Goal: Entertainment & Leisure: Consume media (video, audio)

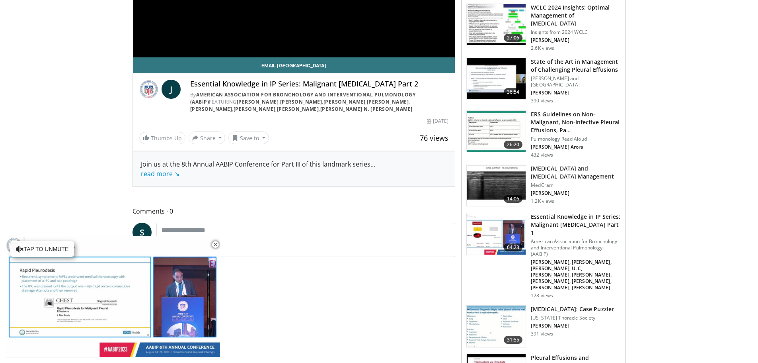
scroll to position [279, 0]
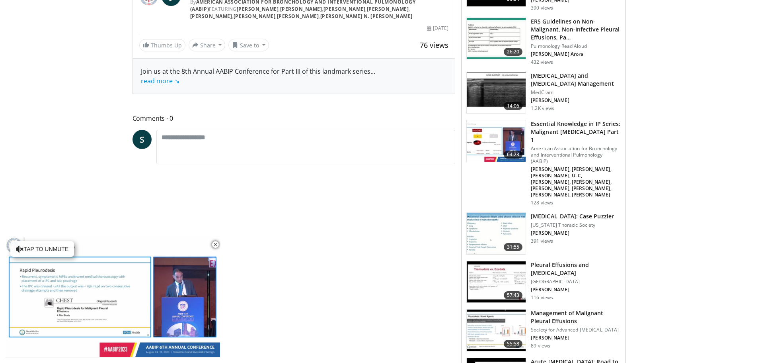
click at [489, 261] on img at bounding box center [496, 281] width 59 height 41
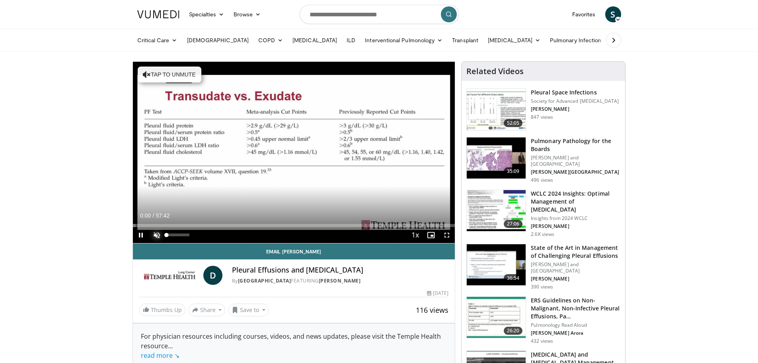
click at [158, 239] on span "Video Player" at bounding box center [157, 235] width 16 height 16
click at [451, 237] on span "Video Player" at bounding box center [447, 235] width 16 height 16
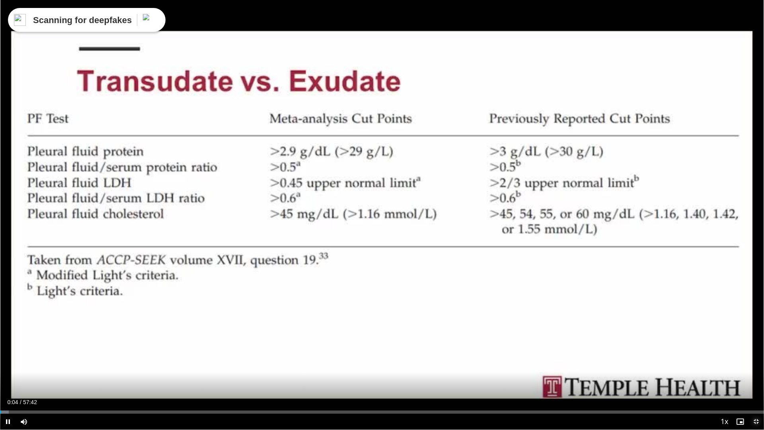
click at [759, 362] on span "Video Player" at bounding box center [756, 422] width 16 height 16
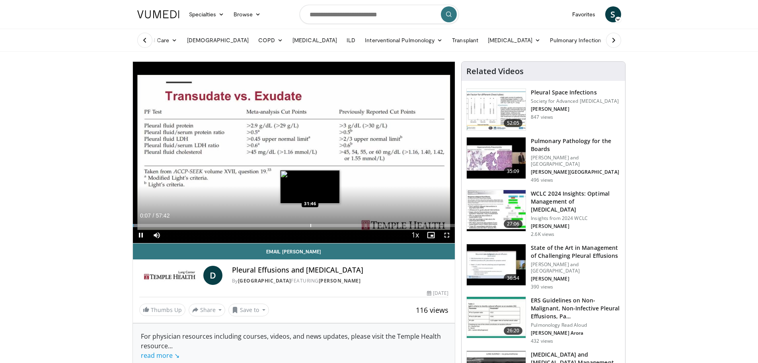
click at [310, 224] on div "Loaded : 1.43% 00:08 31:46" at bounding box center [294, 225] width 322 height 3
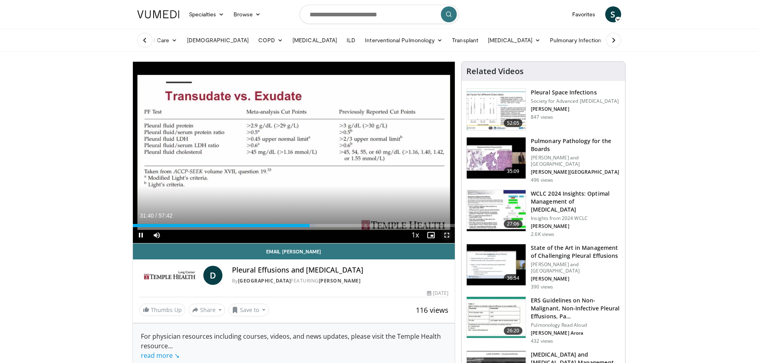
click at [447, 234] on span "Video Player" at bounding box center [447, 235] width 16 height 16
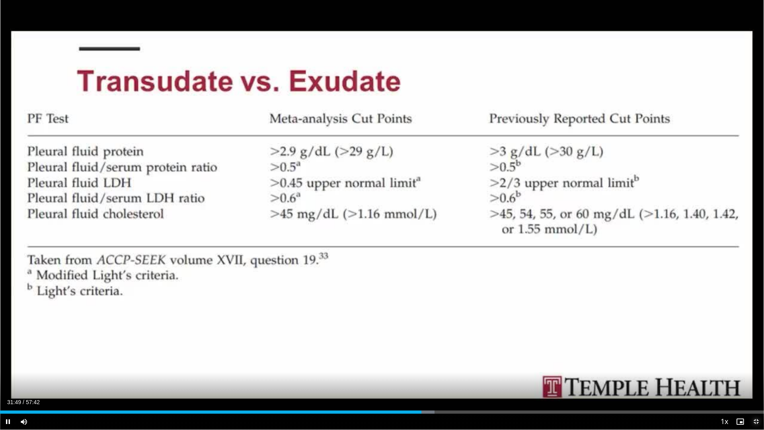
click at [755, 362] on span "Video Player" at bounding box center [756, 422] width 16 height 16
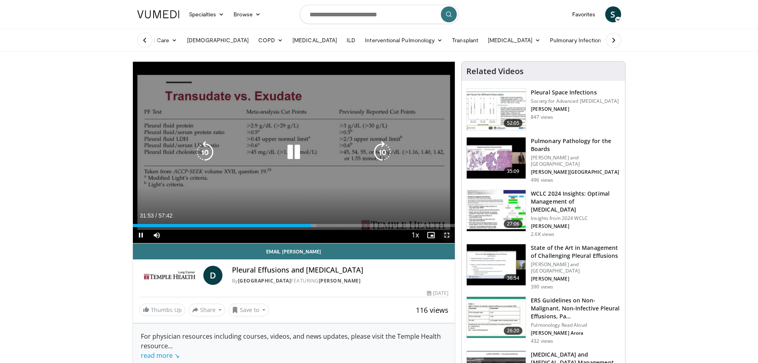
drag, startPoint x: 443, startPoint y: 237, endPoint x: 443, endPoint y: 285, distance: 48.2
click at [443, 237] on span "Video Player" at bounding box center [447, 235] width 16 height 16
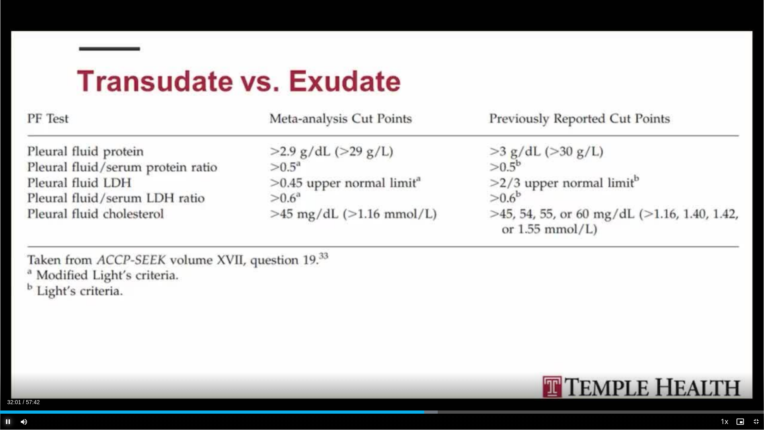
click at [11, 362] on span "Video Player" at bounding box center [8, 422] width 16 height 16
click at [7, 362] on span "Video Player" at bounding box center [8, 422] width 16 height 16
click at [756, 362] on span "Video Player" at bounding box center [756, 422] width 16 height 16
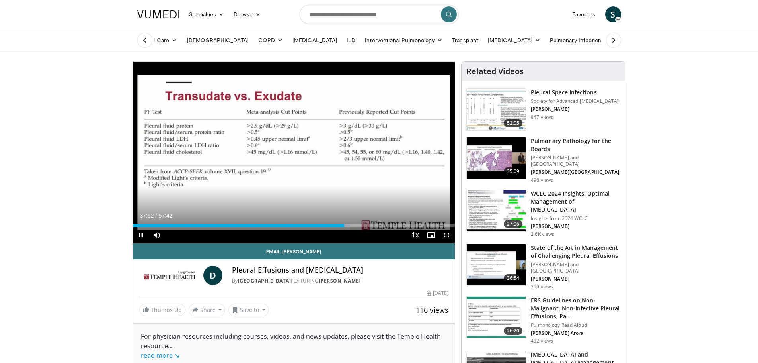
click at [449, 235] on video-js "**********" at bounding box center [294, 152] width 322 height 181
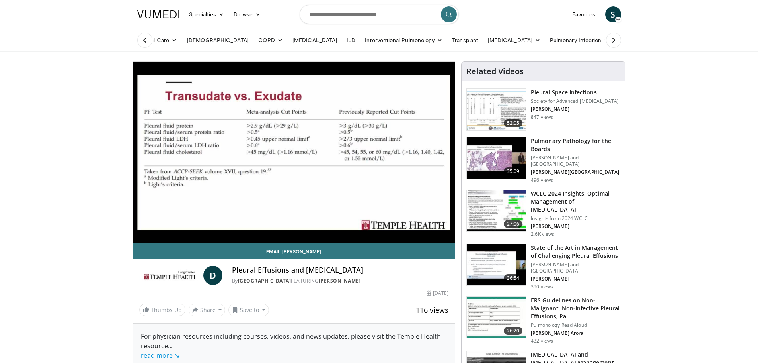
click at [449, 235] on video-js "**********" at bounding box center [294, 152] width 322 height 181
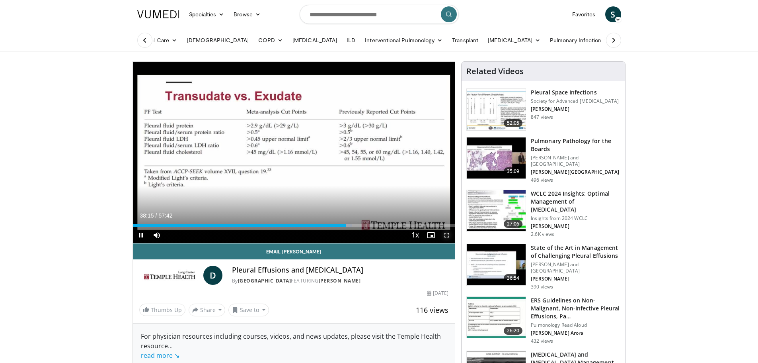
click at [447, 232] on span "Video Player" at bounding box center [447, 235] width 16 height 16
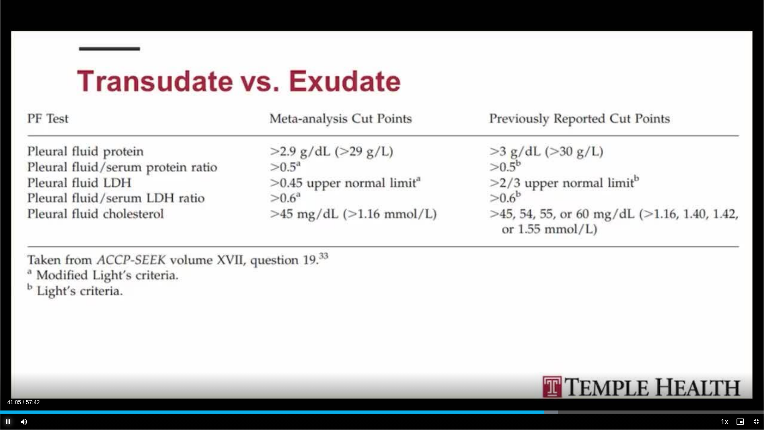
click at [6, 362] on span "Video Player" at bounding box center [8, 422] width 16 height 16
click at [756, 362] on span "Video Player" at bounding box center [756, 422] width 16 height 16
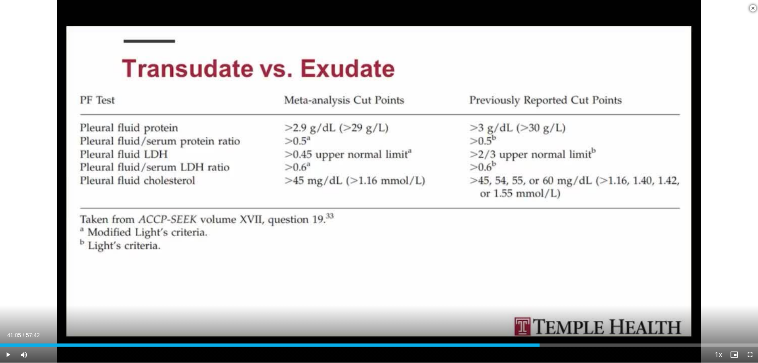
scroll to position [836, 0]
